Goal: Task Accomplishment & Management: Complete application form

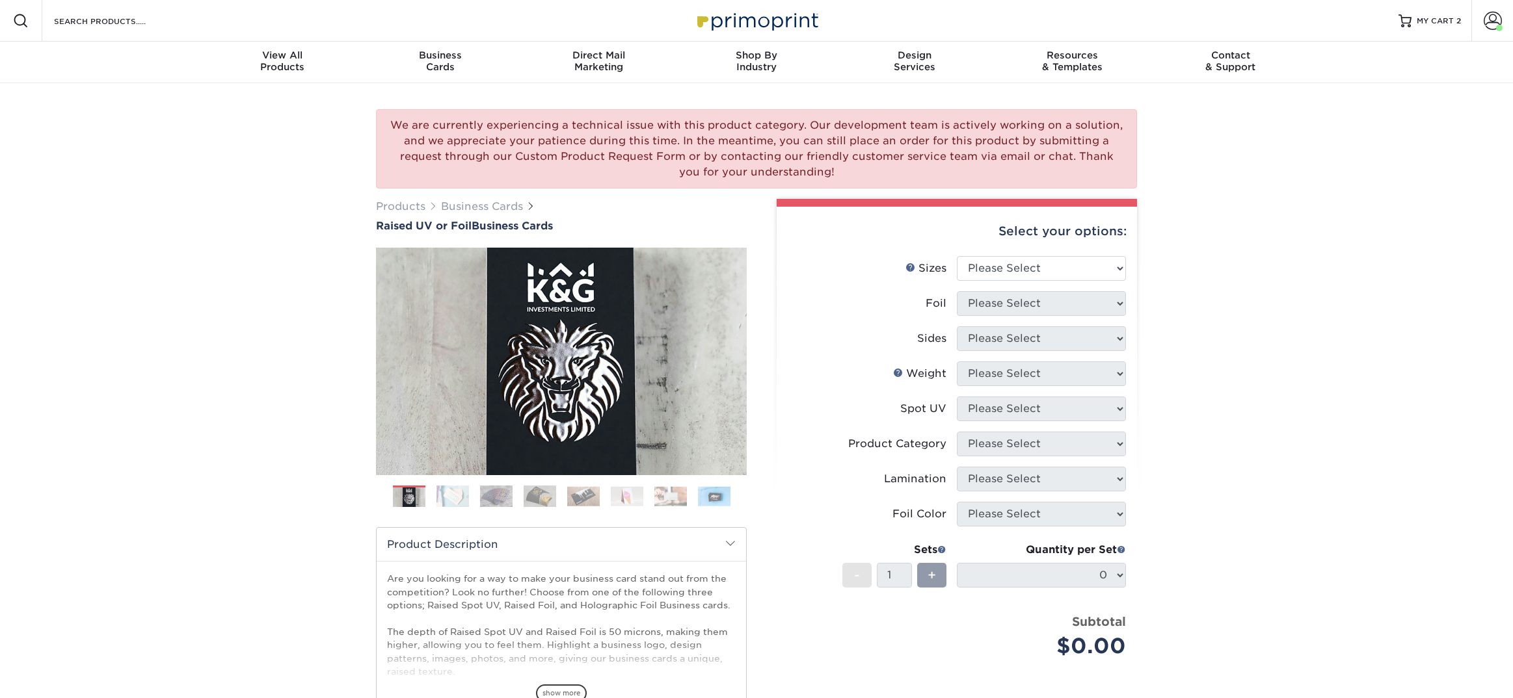
drag, startPoint x: 395, startPoint y: 125, endPoint x: 840, endPoint y: 178, distance: 447.9
click at [840, 178] on div "We are currently experiencing a technical issue with this product category. Our…" at bounding box center [756, 148] width 761 height 79
copy div "We are currently experiencing a technical issue with this product category. Our…"
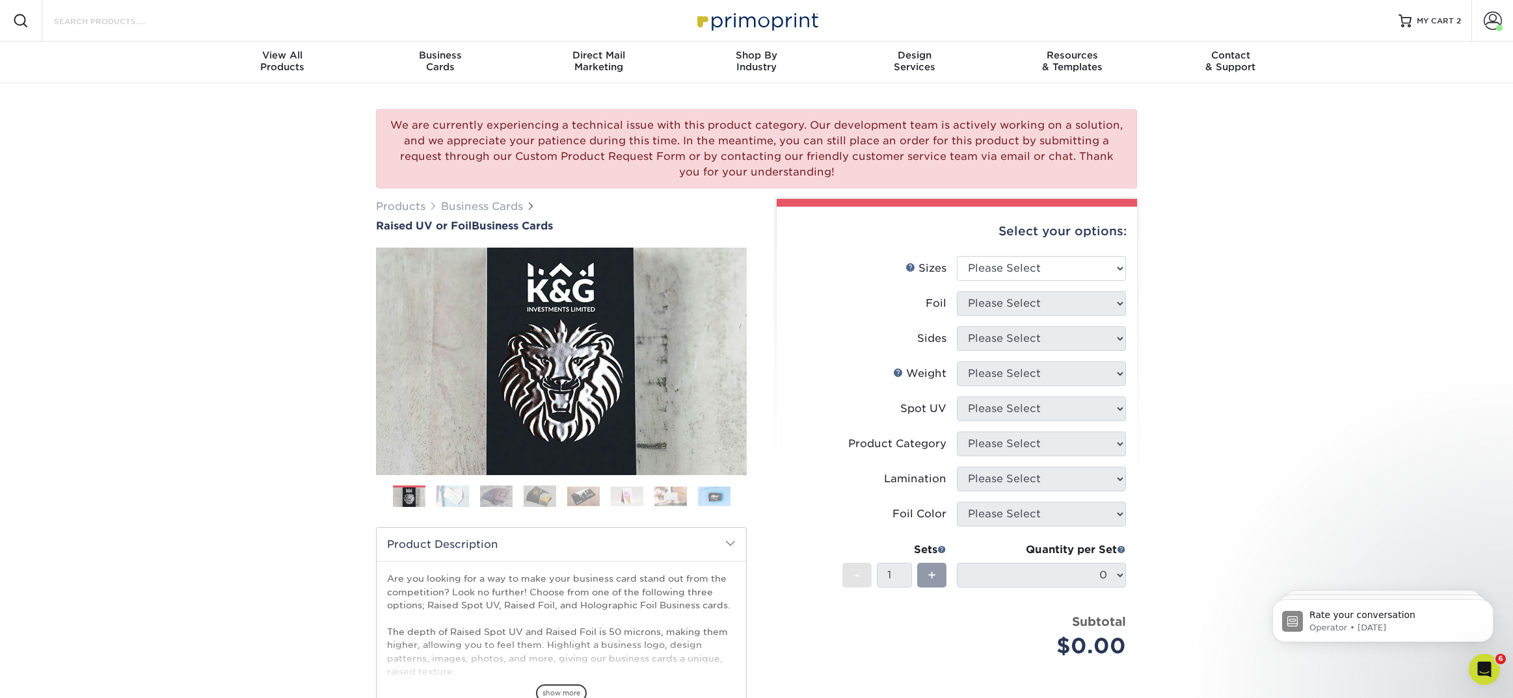
click at [138, 21] on input "Search Products" at bounding box center [116, 21] width 127 height 16
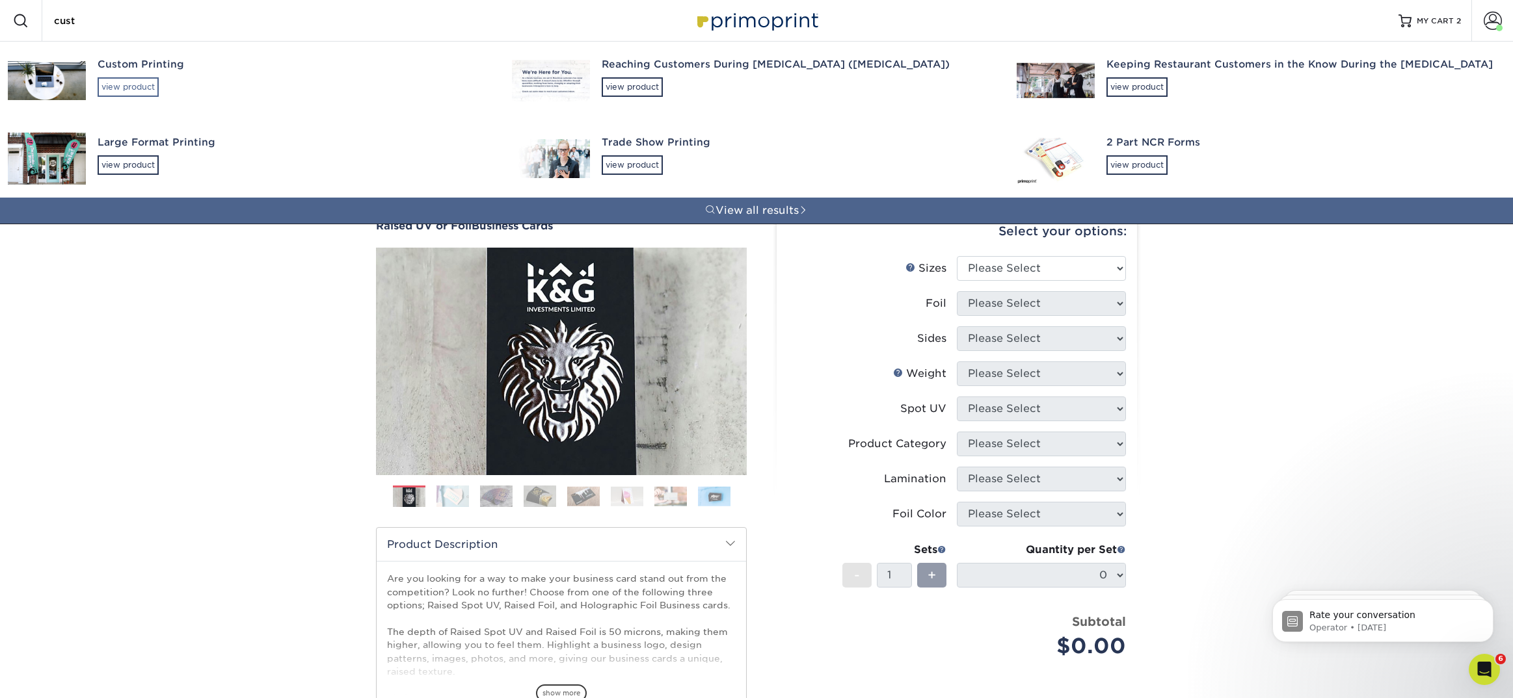
type input "cust"
click at [137, 79] on div "view product" at bounding box center [128, 87] width 61 height 20
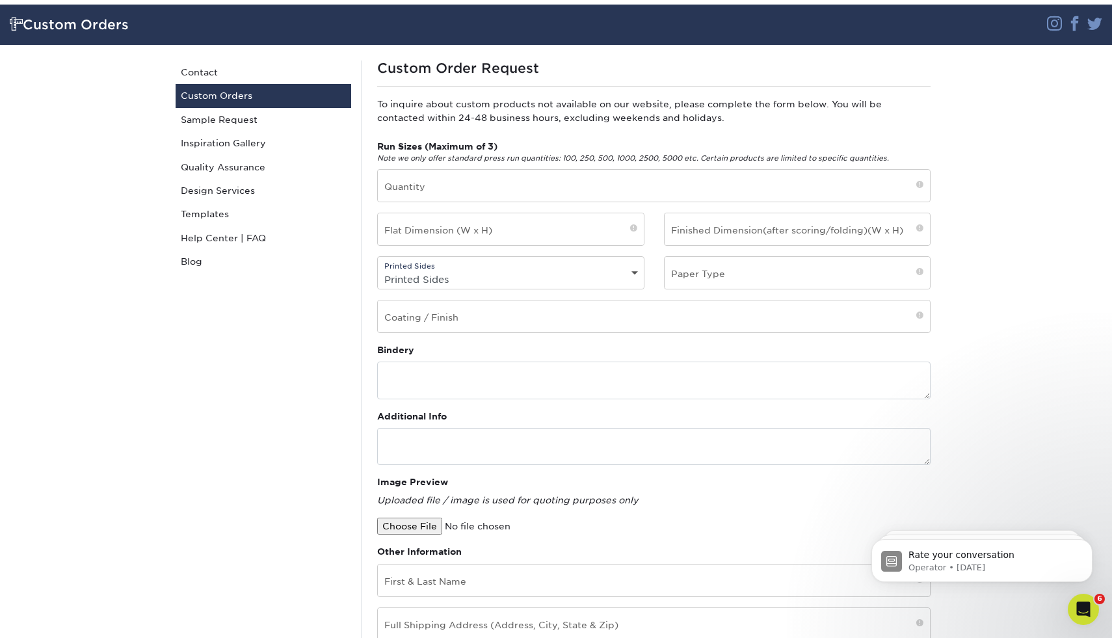
scroll to position [83, 0]
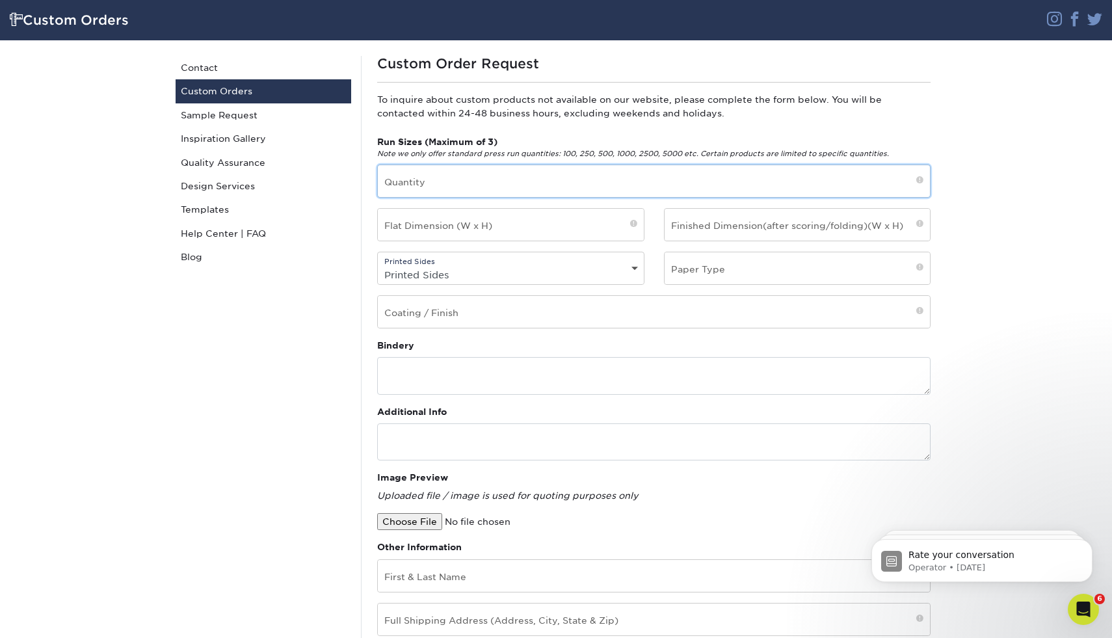
click at [408, 182] on input "text" at bounding box center [654, 181] width 552 height 32
type input "250"
click at [527, 226] on input "text" at bounding box center [511, 225] width 266 height 32
paste input "2" x 3.5""
type input "2" x 3.5""
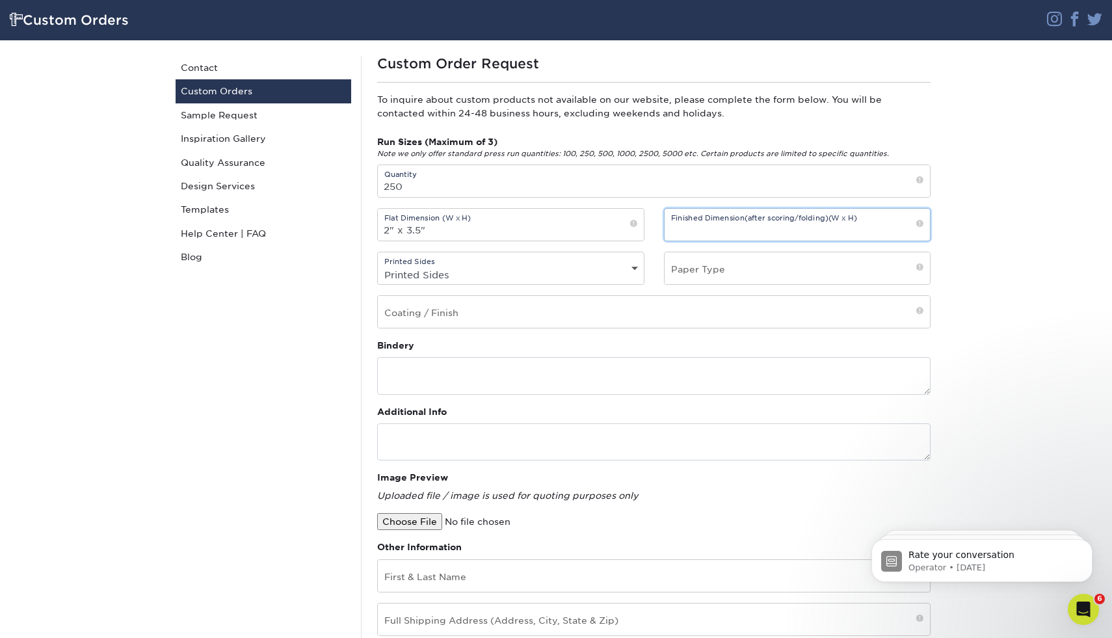
click at [686, 231] on input "text" at bounding box center [798, 225] width 266 height 32
paste input "2" x 3.5""
type input "2" x 3.5""
click at [462, 273] on select "Printed Sides 4/0 - Single Sided 4/4 - Double Sided" at bounding box center [511, 274] width 266 height 19
select select "4/4 - Double Sided"
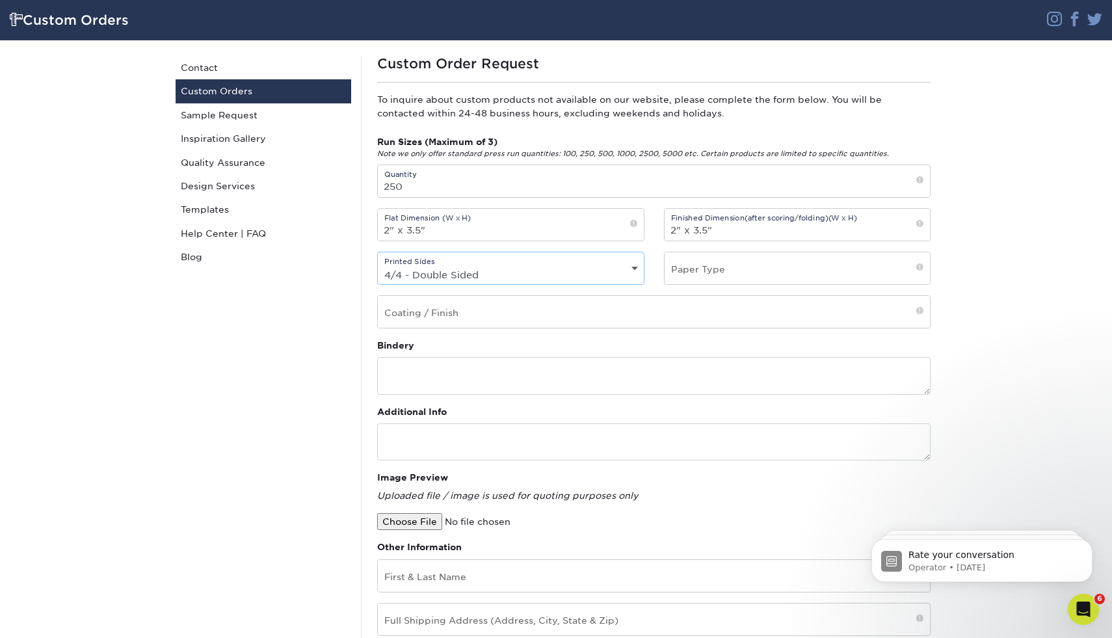
click at [378, 265] on select "Printed Sides 4/0 - Single Sided 4/4 - Double Sided" at bounding box center [511, 274] width 266 height 19
click at [724, 267] on input "text" at bounding box center [798, 268] width 266 height 32
drag, startPoint x: 789, startPoint y: 271, endPoint x: 670, endPoint y: 271, distance: 119.0
click at [670, 271] on input "19PT Velvet Laminated" at bounding box center [798, 268] width 266 height 32
type input "19PT Velvet Laminated"
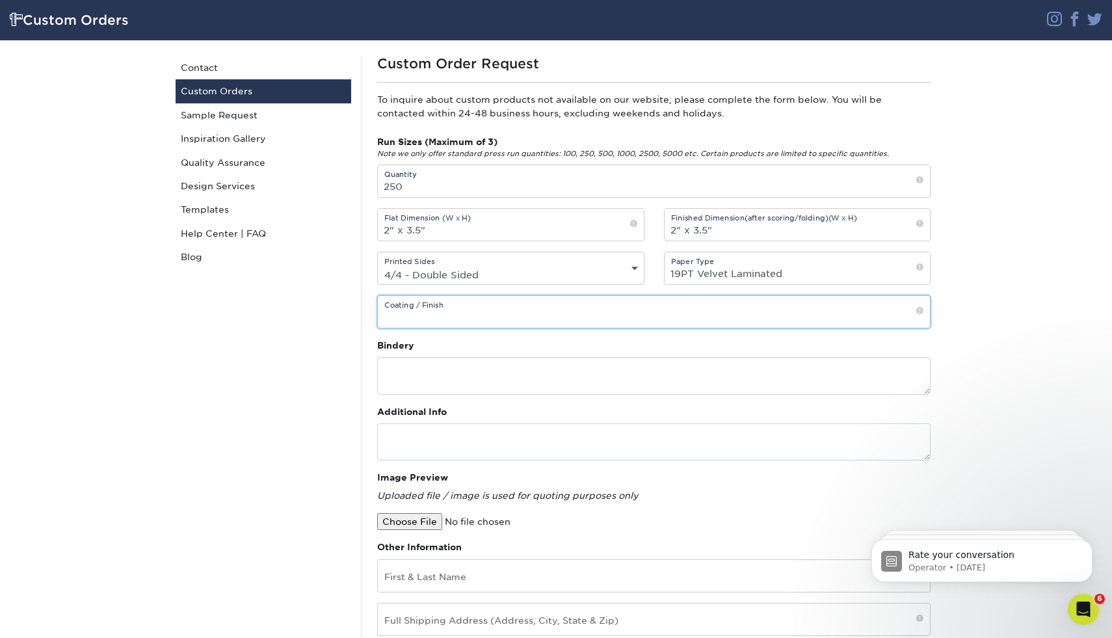
click at [435, 313] on input "text" at bounding box center [654, 312] width 552 height 32
paste input "19PT Velvet Laminated"
type input "19PT Velvet Laminated Business Cards"
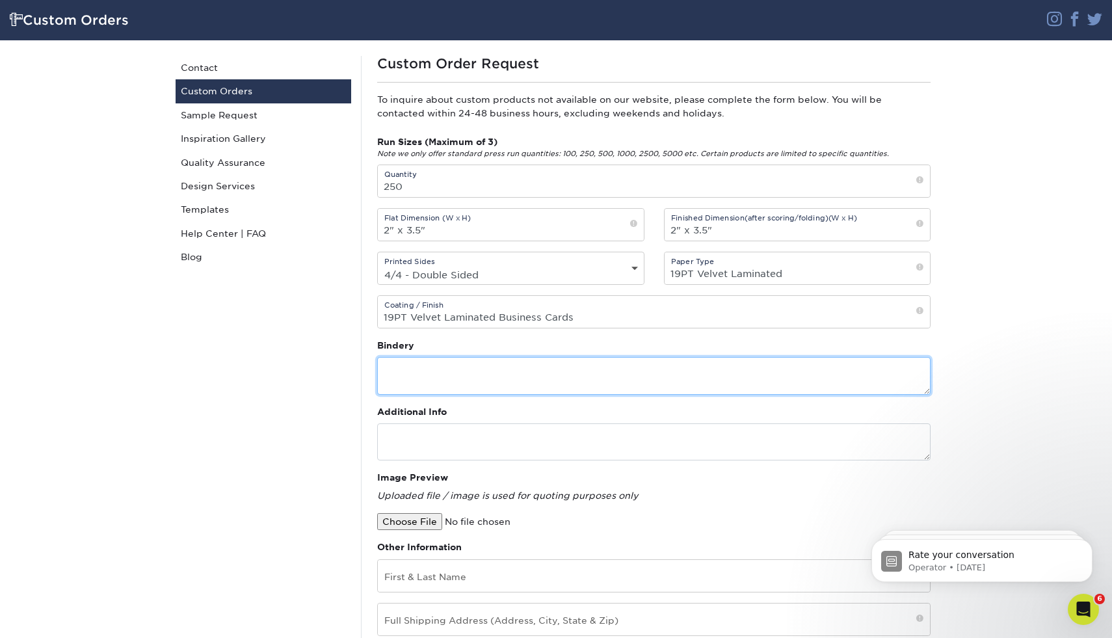
click at [438, 378] on textarea at bounding box center [653, 375] width 553 height 37
type textarea "No Spot UV No Rounded Corners"
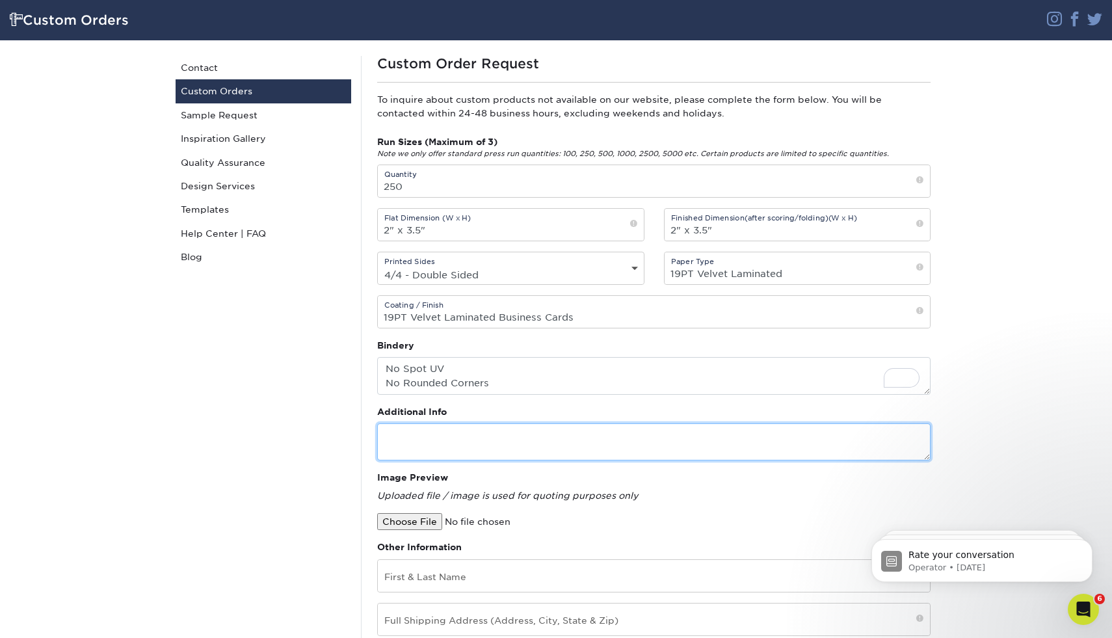
click at [416, 436] on textarea at bounding box center [653, 441] width 553 height 37
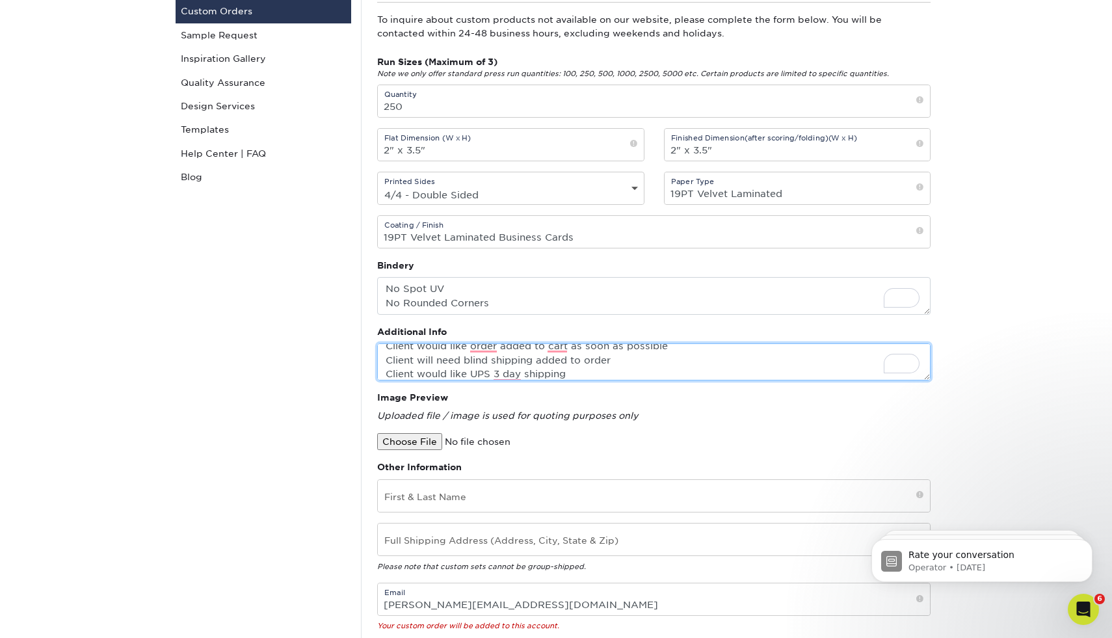
scroll to position [170, 0]
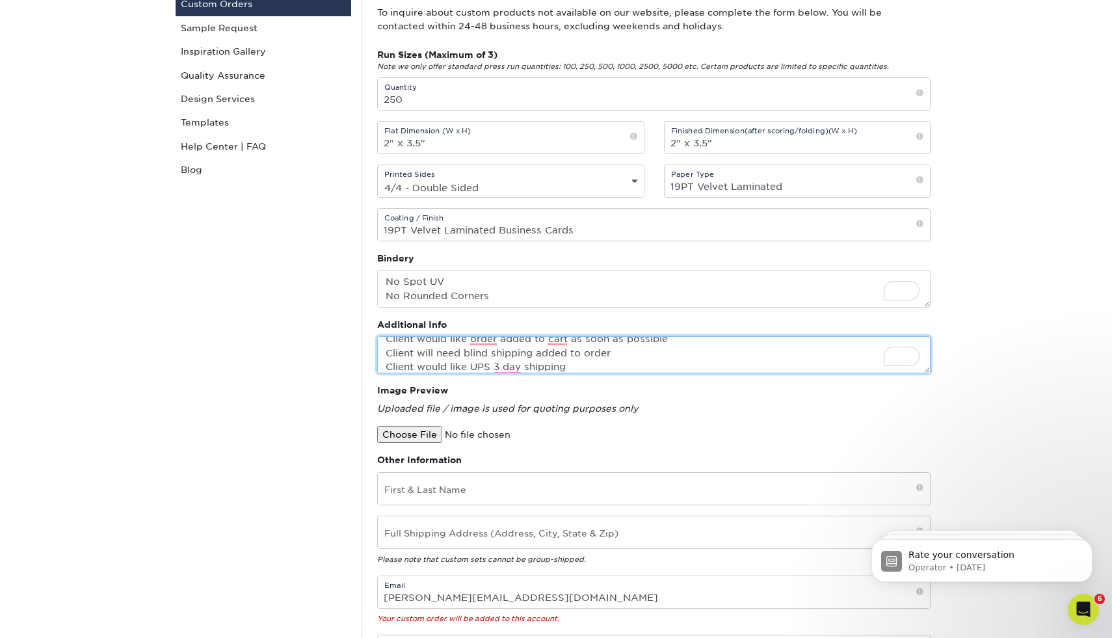
type textarea "Client would like order added to cart as soon as possible Client will need blin…"
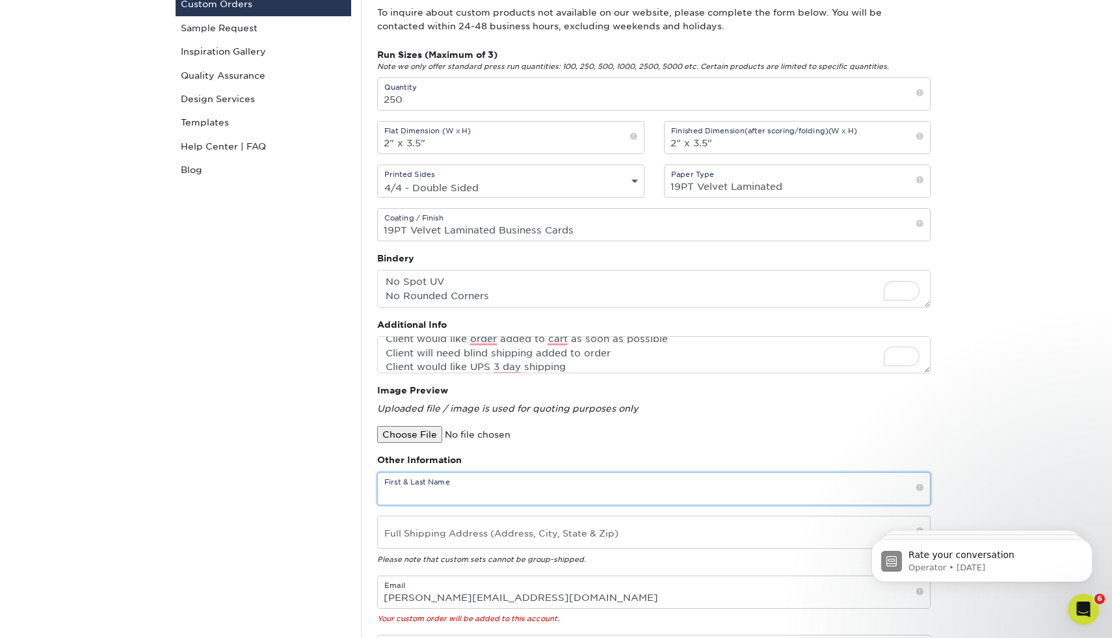
click at [419, 492] on input "text" at bounding box center [654, 489] width 552 height 32
paste input "[PERSON_NAME]"
type input "[PERSON_NAME]"
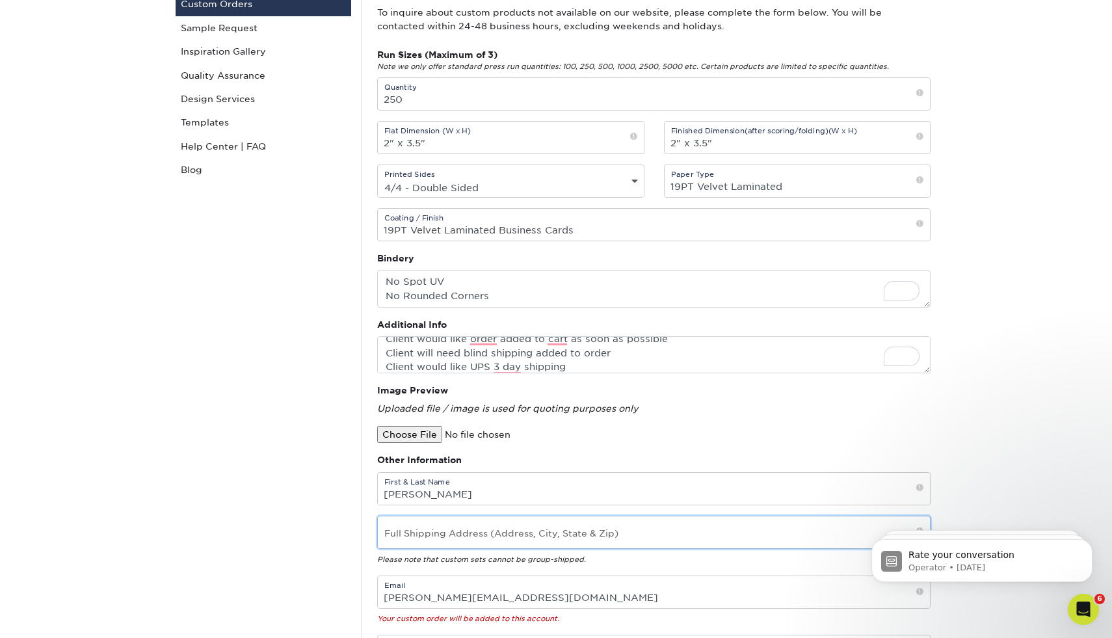
click at [421, 538] on input "text" at bounding box center [654, 532] width 552 height 32
paste input "[PERSON_NAME]"
type input "[PERSON_NAME]"
paste input "[PERSON_NAME] [STREET_ADDRESS]"
type input "[PERSON_NAME] [STREET_ADDRESS]"
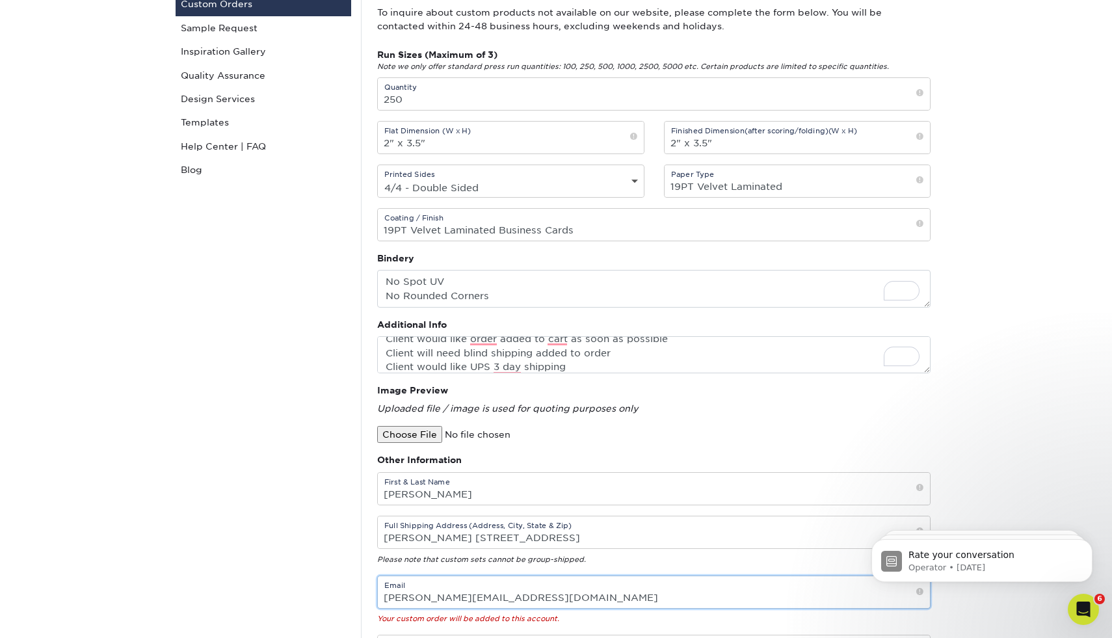
scroll to position [0, 0]
drag, startPoint x: 509, startPoint y: 594, endPoint x: 359, endPoint y: 602, distance: 149.7
click at [359, 602] on div "Custom Orders Contact Custom Orders Sample Request Inspiration Gallery Quality …" at bounding box center [556, 371] width 780 height 836
paste input "[PERSON_NAME]"
type input "[PERSON_NAME][EMAIL_ADDRESS][DOMAIN_NAME]"
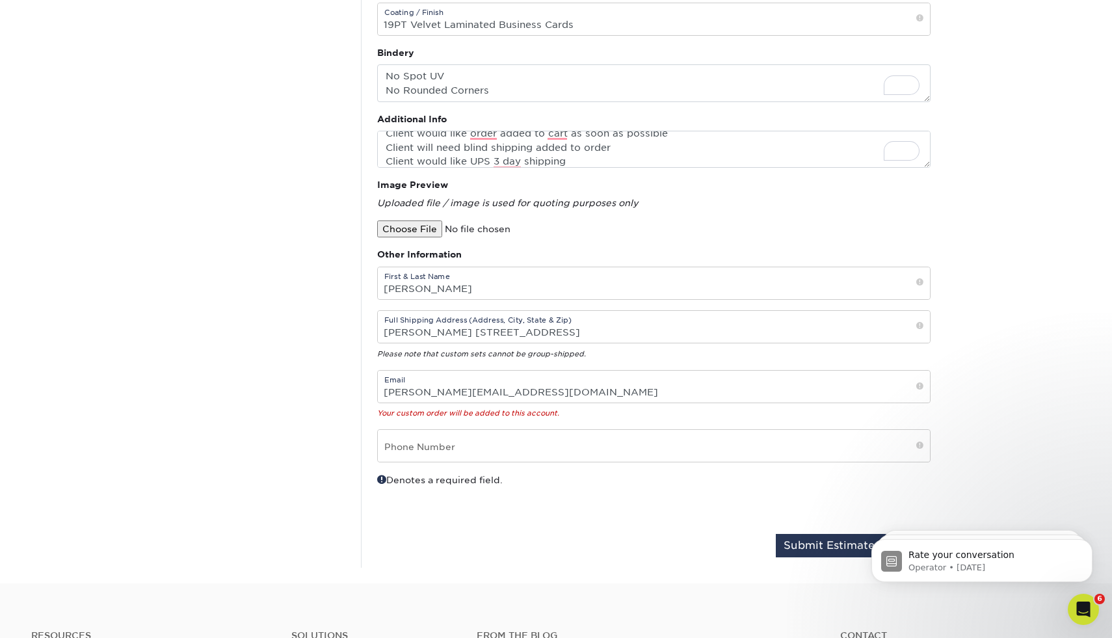
scroll to position [380, 0]
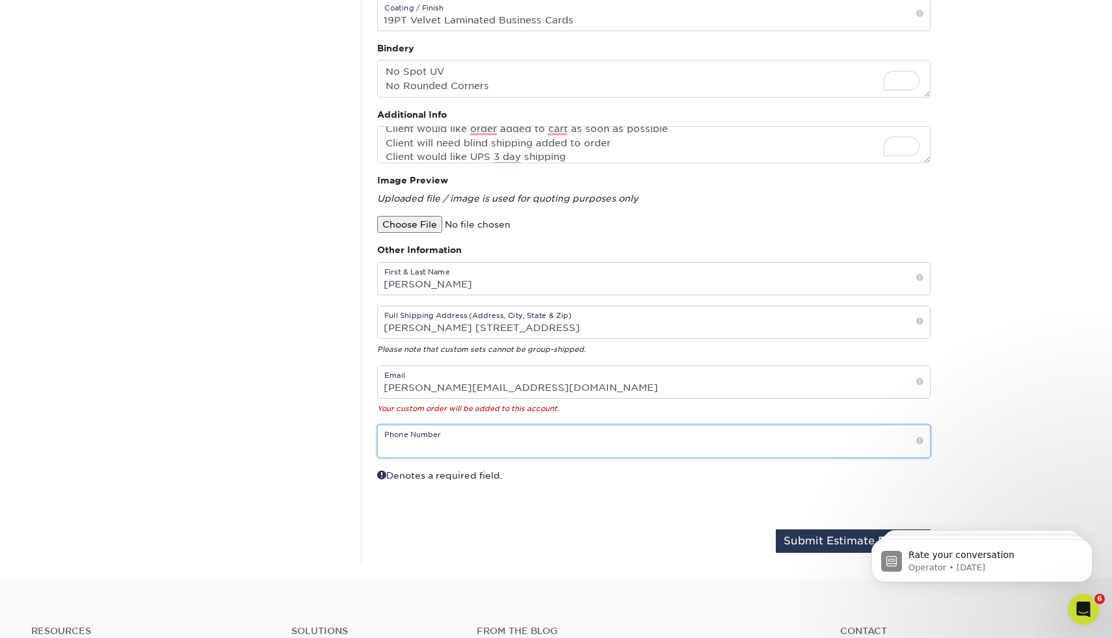
click at [425, 441] on input "text" at bounding box center [654, 441] width 552 height 32
paste input "[PHONE_NUMBER]"
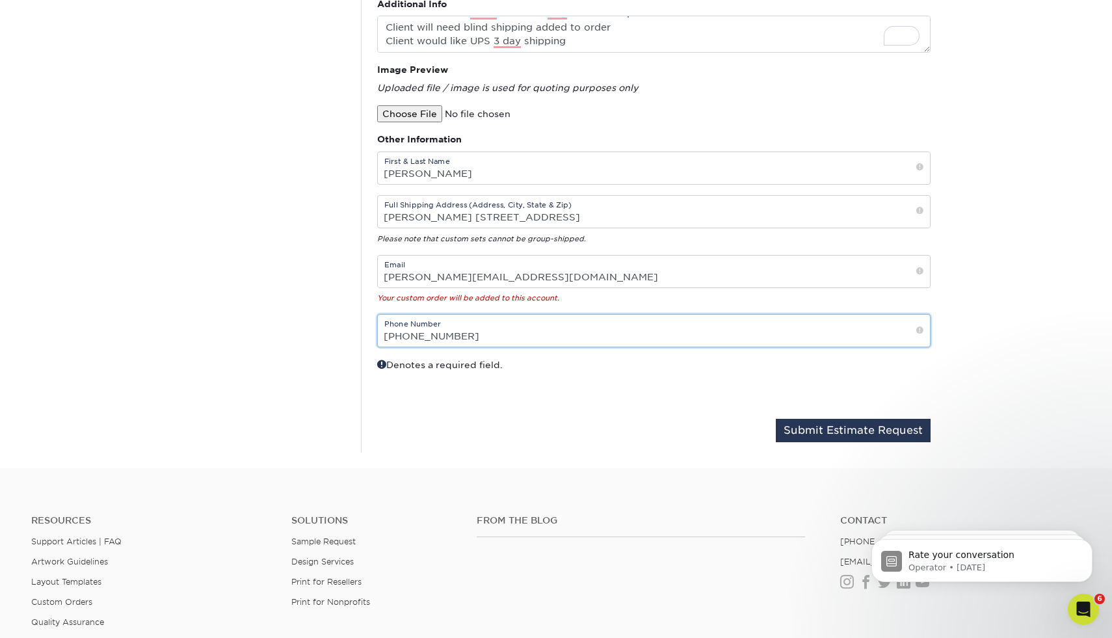
scroll to position [500, 0]
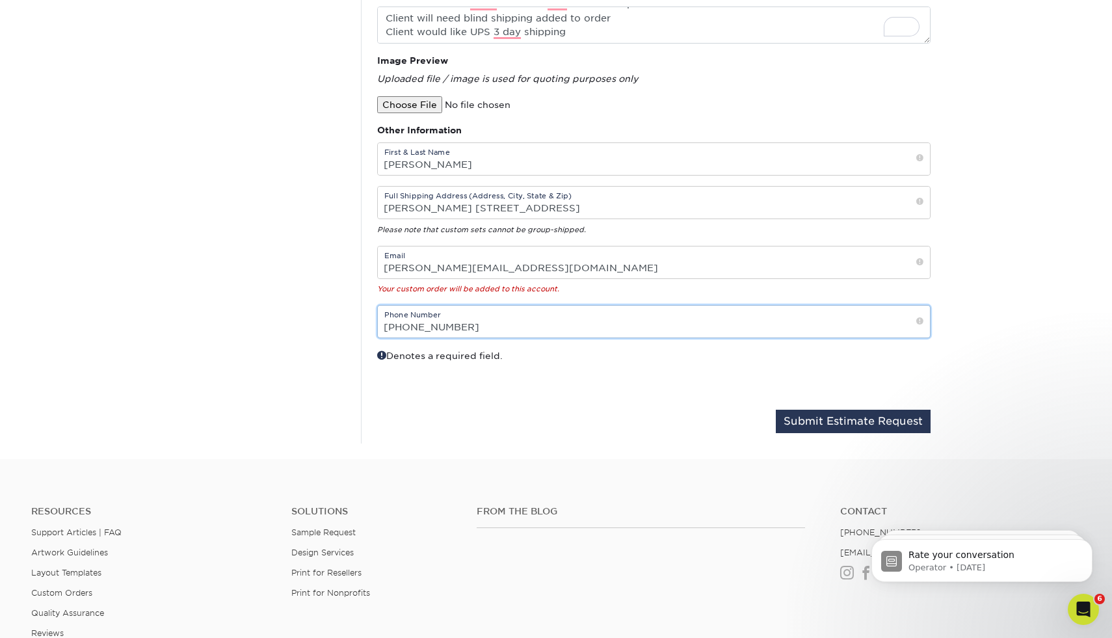
type input "[PHONE_NUMBER]"
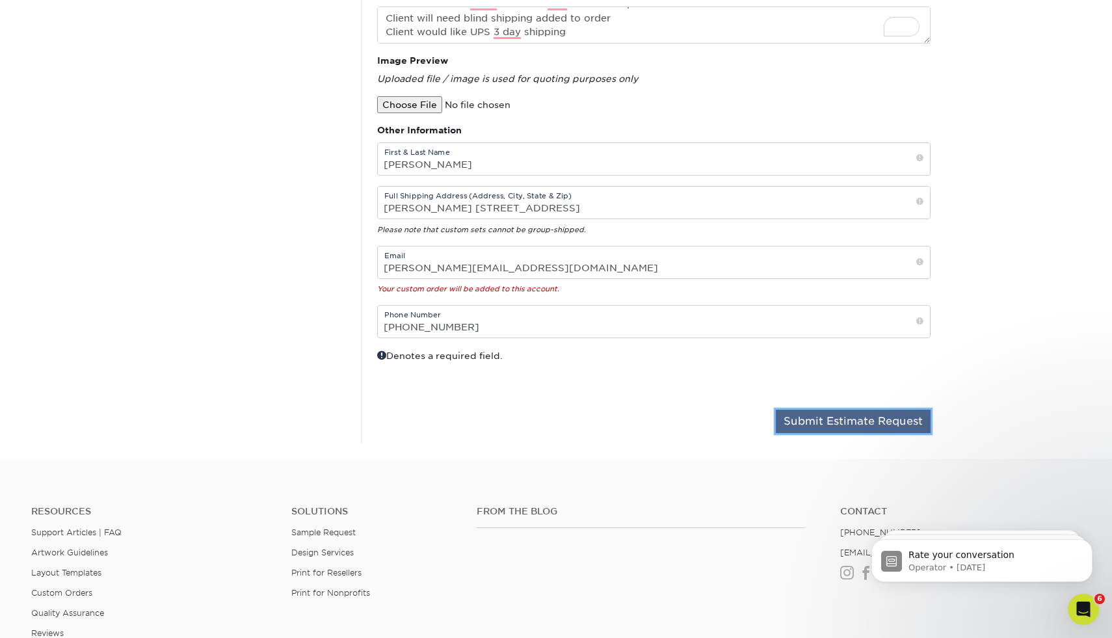
click at [804, 420] on button "Submit Estimate Request" at bounding box center [853, 421] width 155 height 23
